Goal: Navigation & Orientation: Find specific page/section

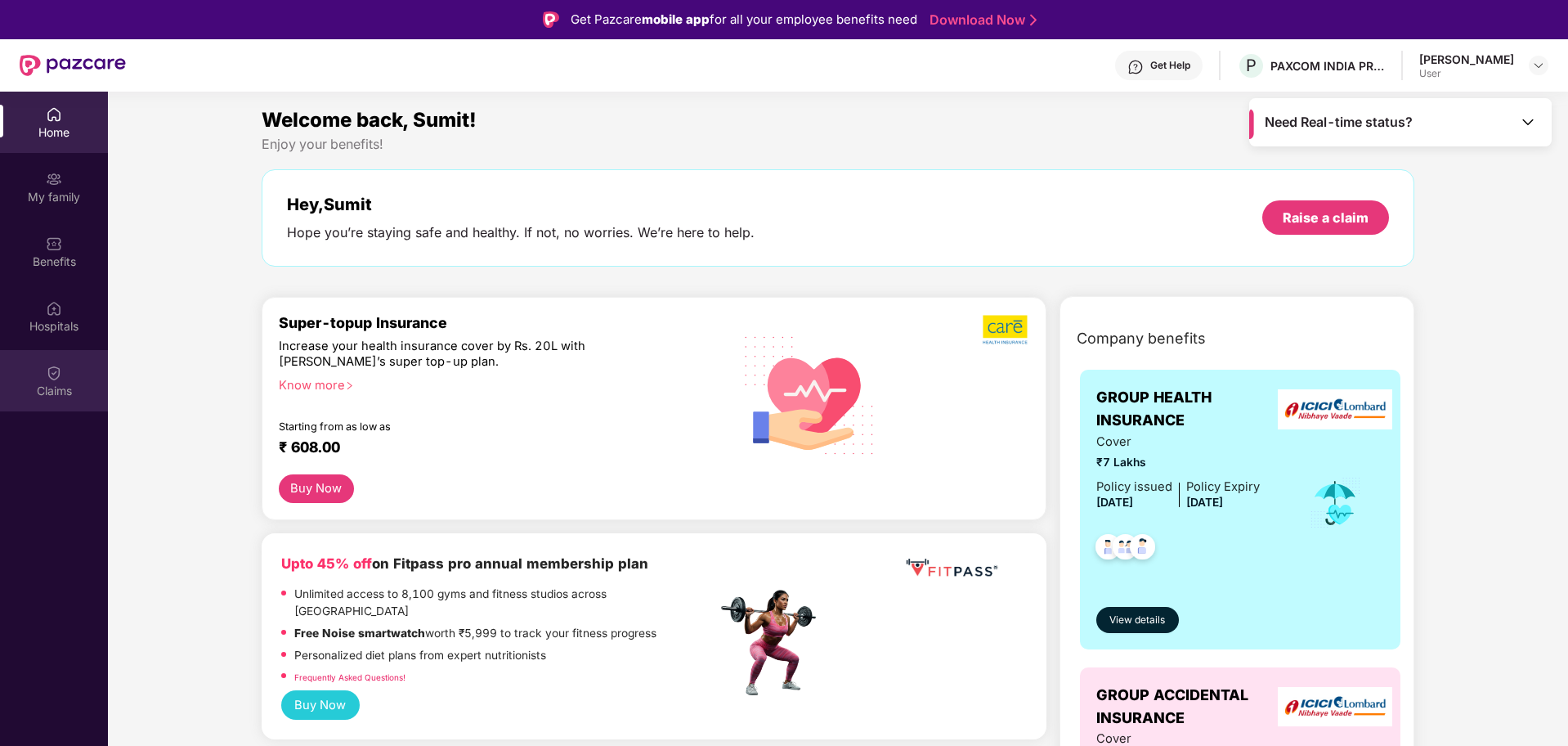
click at [53, 380] on img at bounding box center [53, 373] width 16 height 16
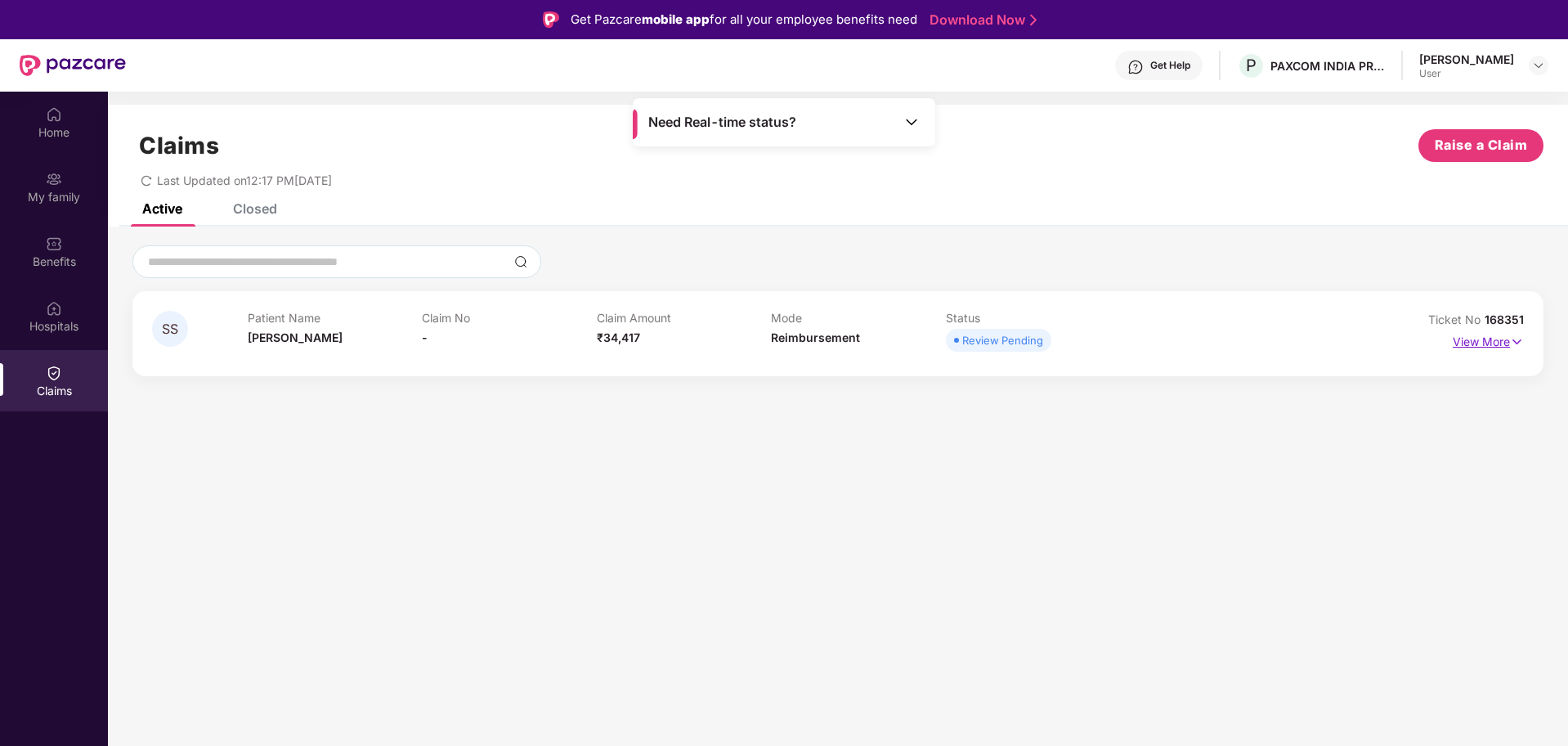
click at [1485, 343] on p "View More" at bounding box center [1488, 340] width 71 height 22
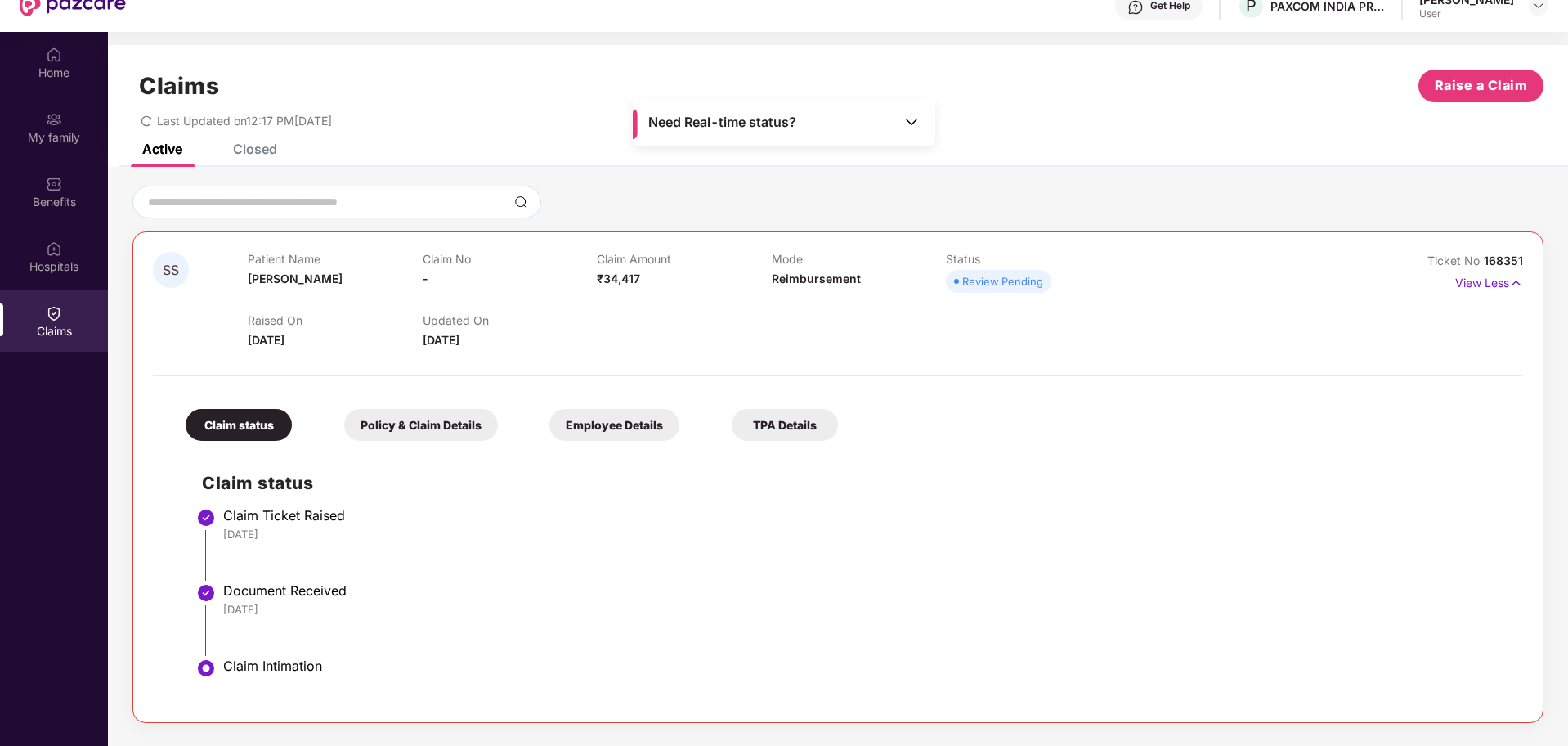
scroll to position [91, 0]
